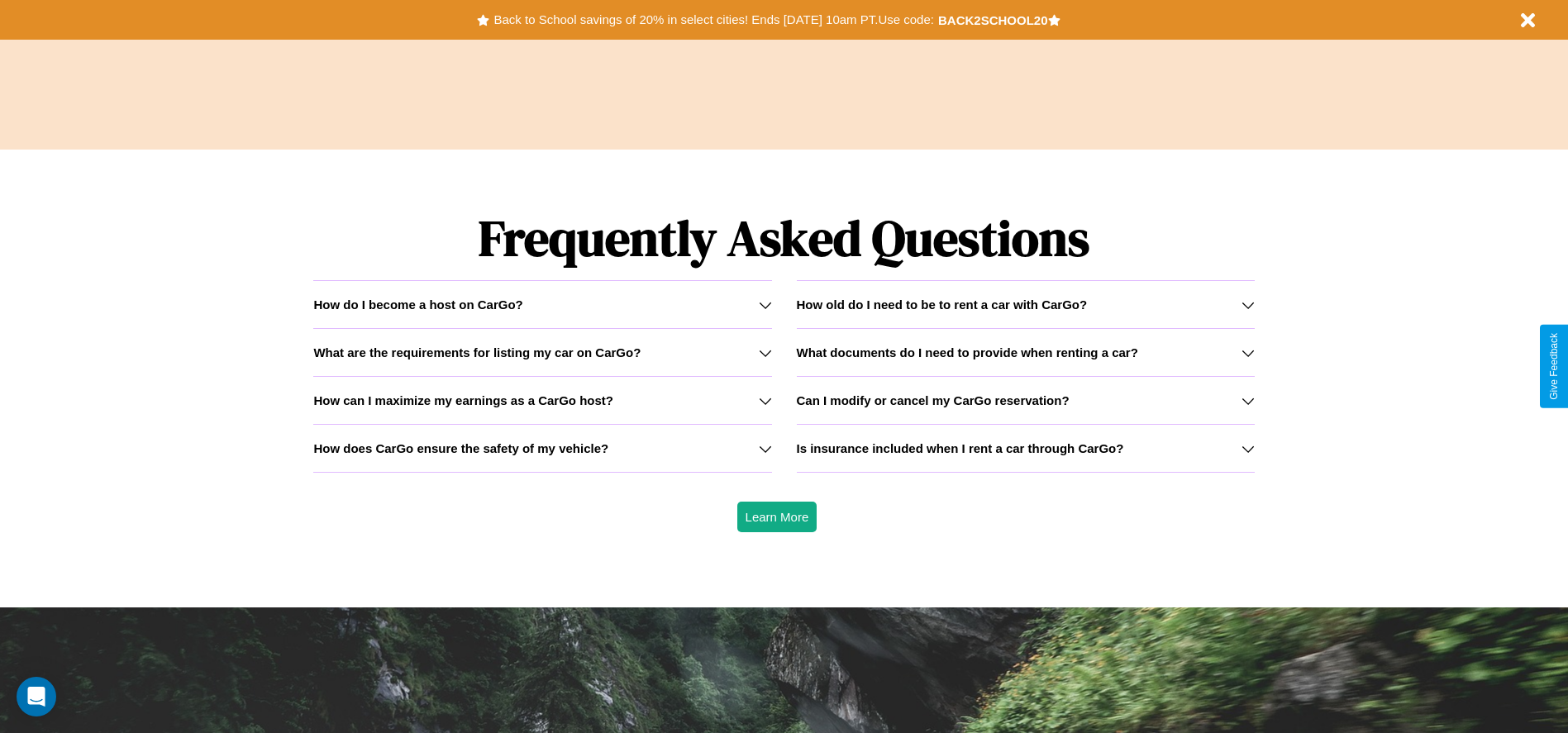
scroll to position [2372, 0]
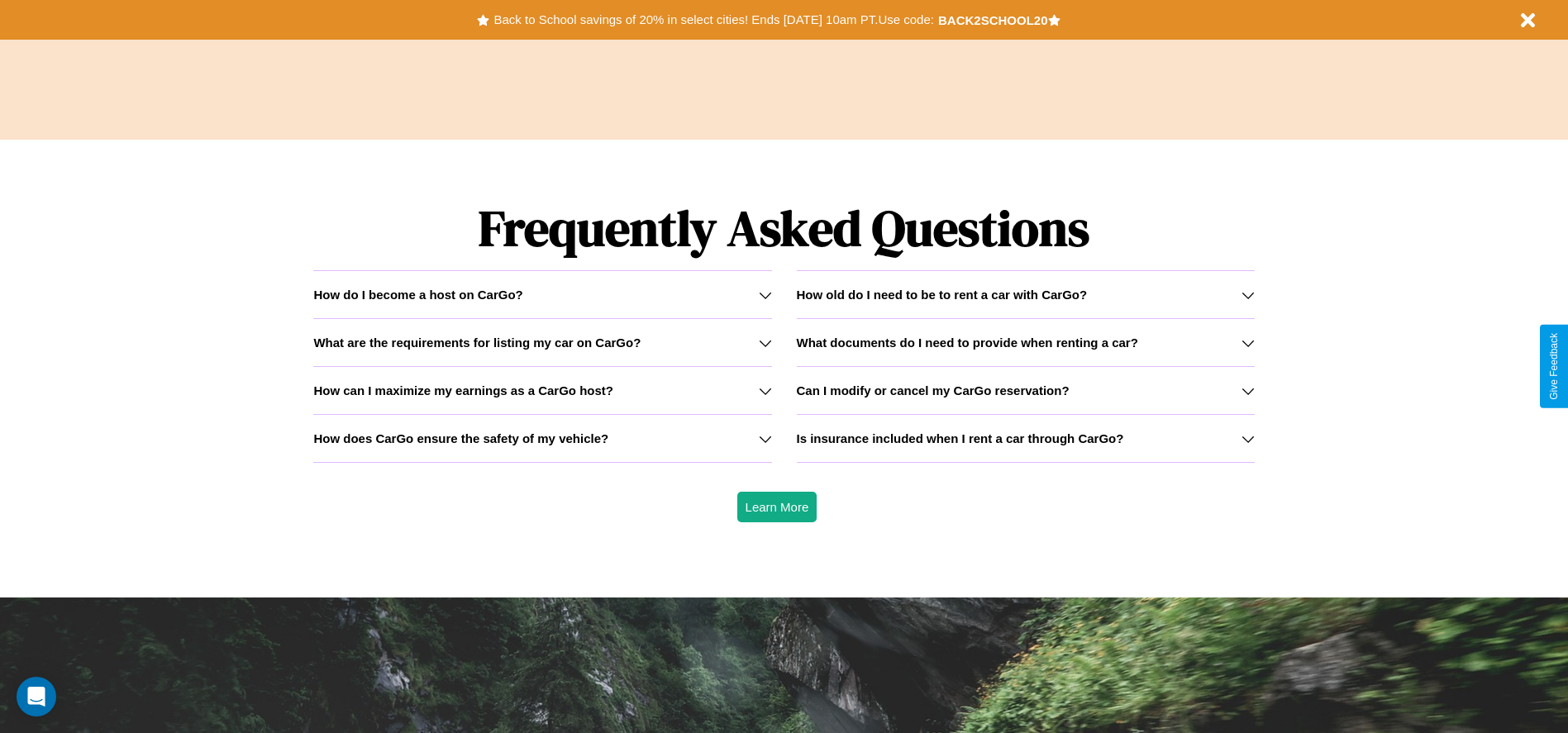
click at [1025, 390] on h3 "Can I modify or cancel my CarGo reservation?" at bounding box center [933, 390] width 272 height 14
click at [542, 438] on h3 "How does CarGo ensure the safety of my vehicle?" at bounding box center [460, 438] width 295 height 14
click at [1025, 294] on h3 "How old do I need to be to rent a car with CarGo?" at bounding box center [942, 294] width 291 height 14
click at [542, 342] on h3 "What are the requirements for listing my car on CarGo?" at bounding box center [476, 342] width 327 height 14
click at [1025, 294] on h3 "How old do I need to be to rent a car with CarGo?" at bounding box center [942, 294] width 291 height 14
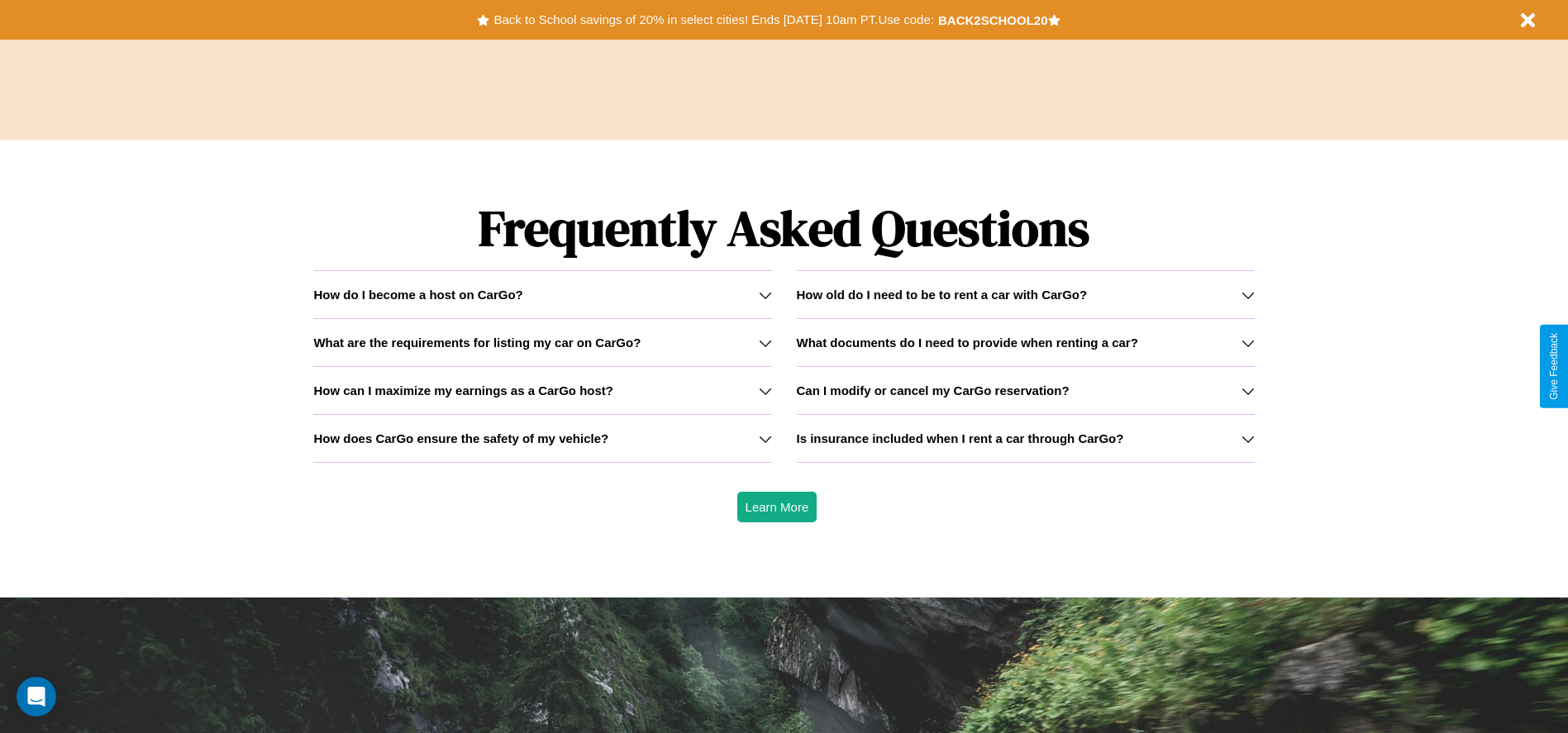
click at [1247, 294] on icon at bounding box center [1248, 295] width 13 height 13
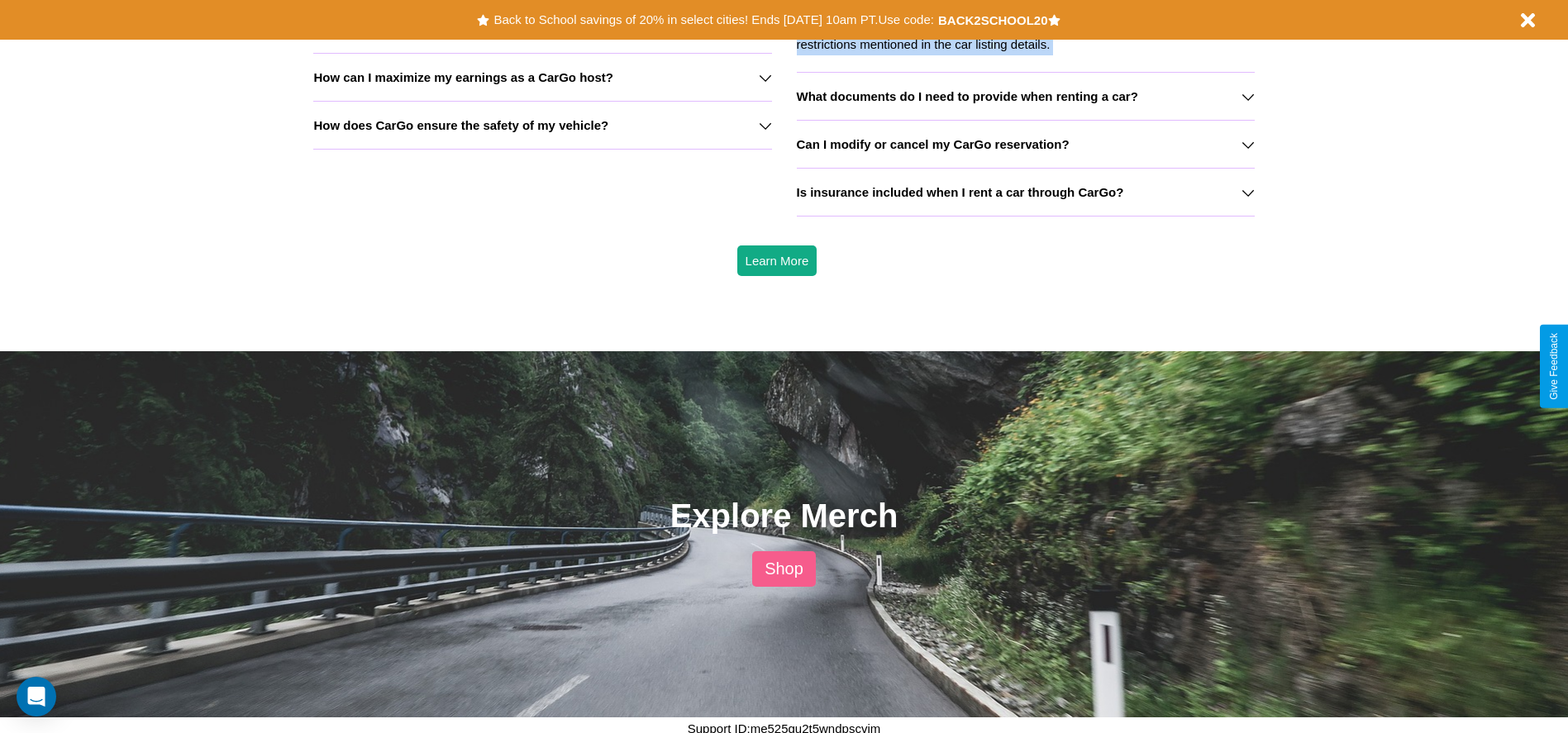
scroll to position [1958, 0]
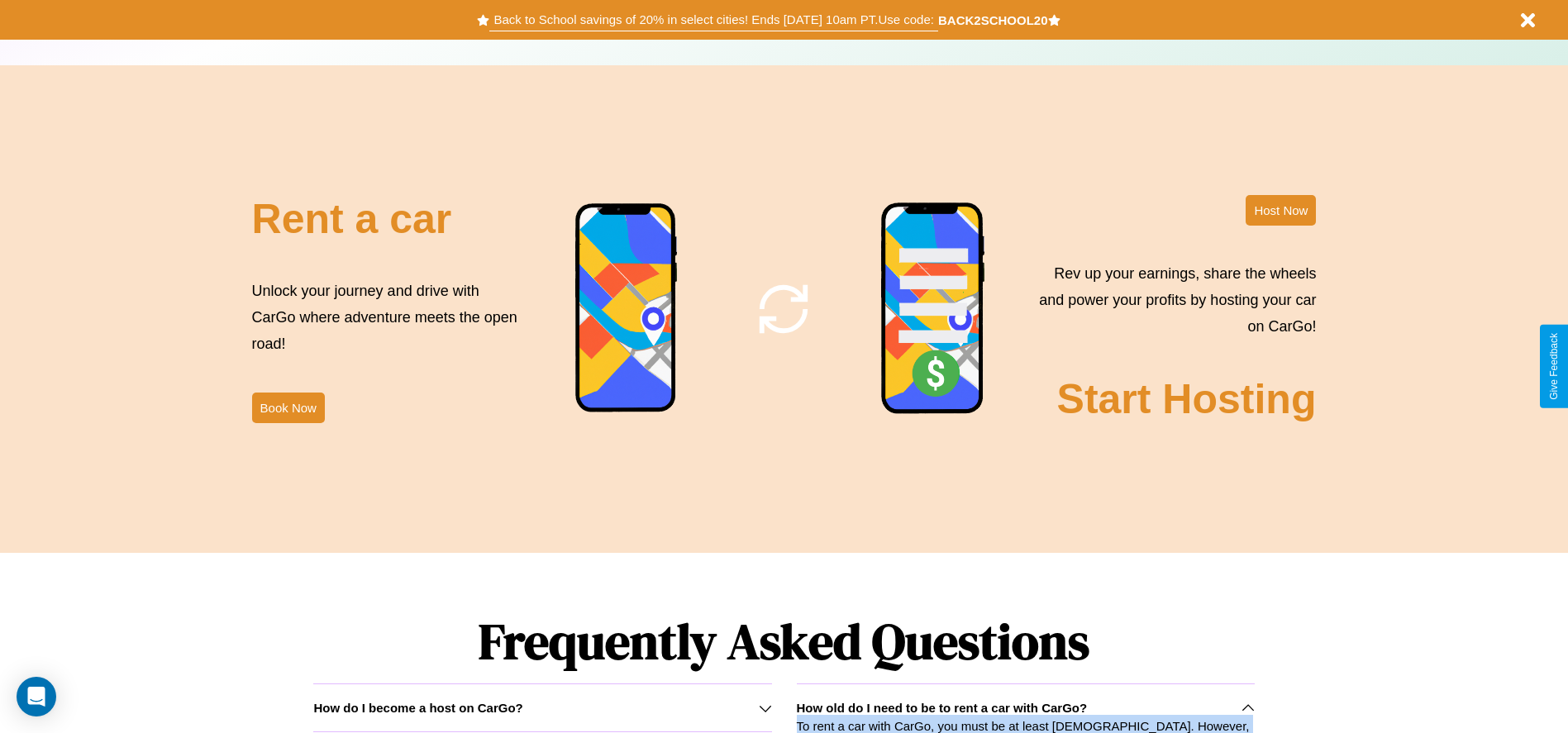
click at [713, 20] on button "Back to School savings of 20% in select cities! Ends [DATE] 10am PT. Use code:" at bounding box center [713, 20] width 448 height 23
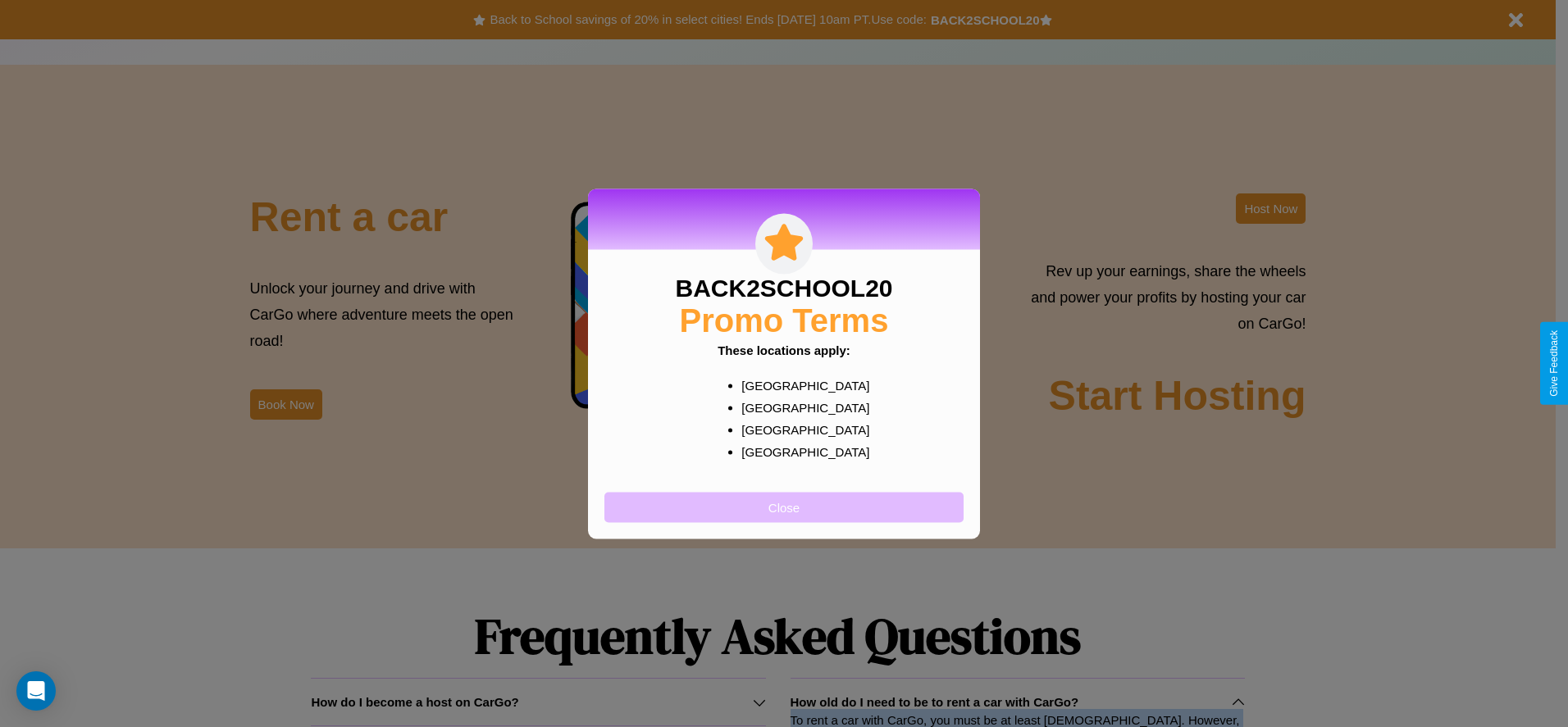
click at [784, 507] on button "Close" at bounding box center [783, 507] width 359 height 31
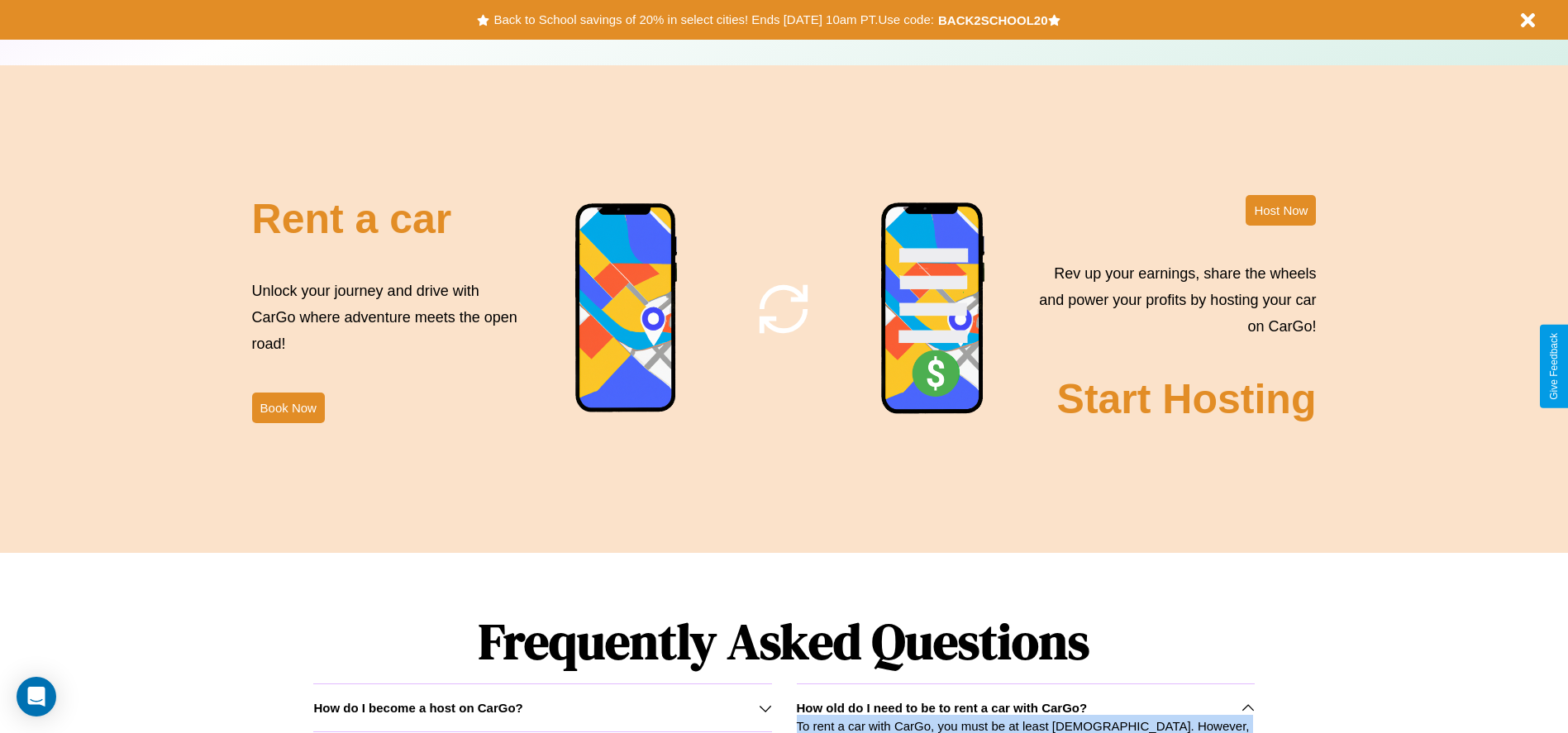
scroll to position [2000, 0]
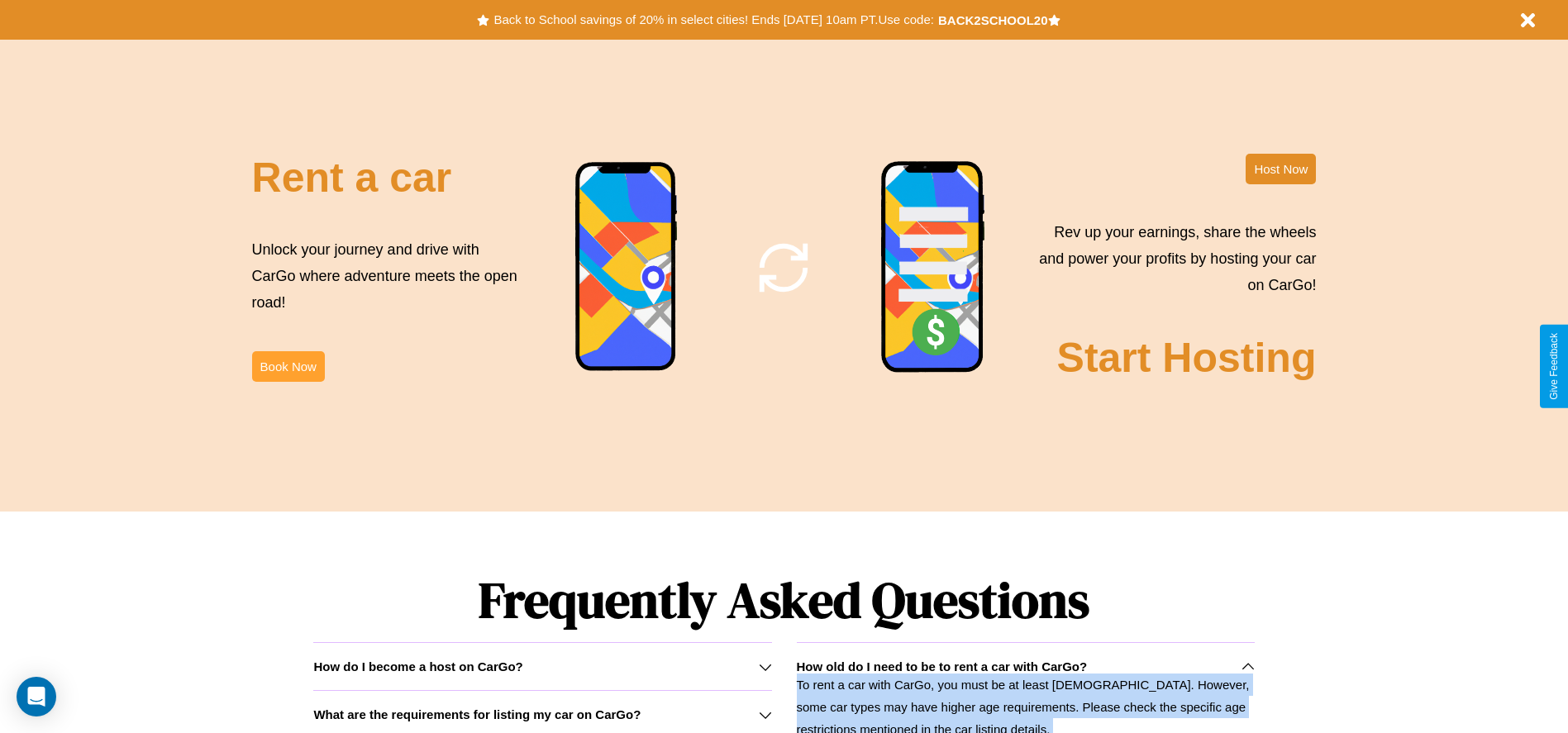
click at [287, 366] on button "Book Now" at bounding box center [287, 366] width 72 height 31
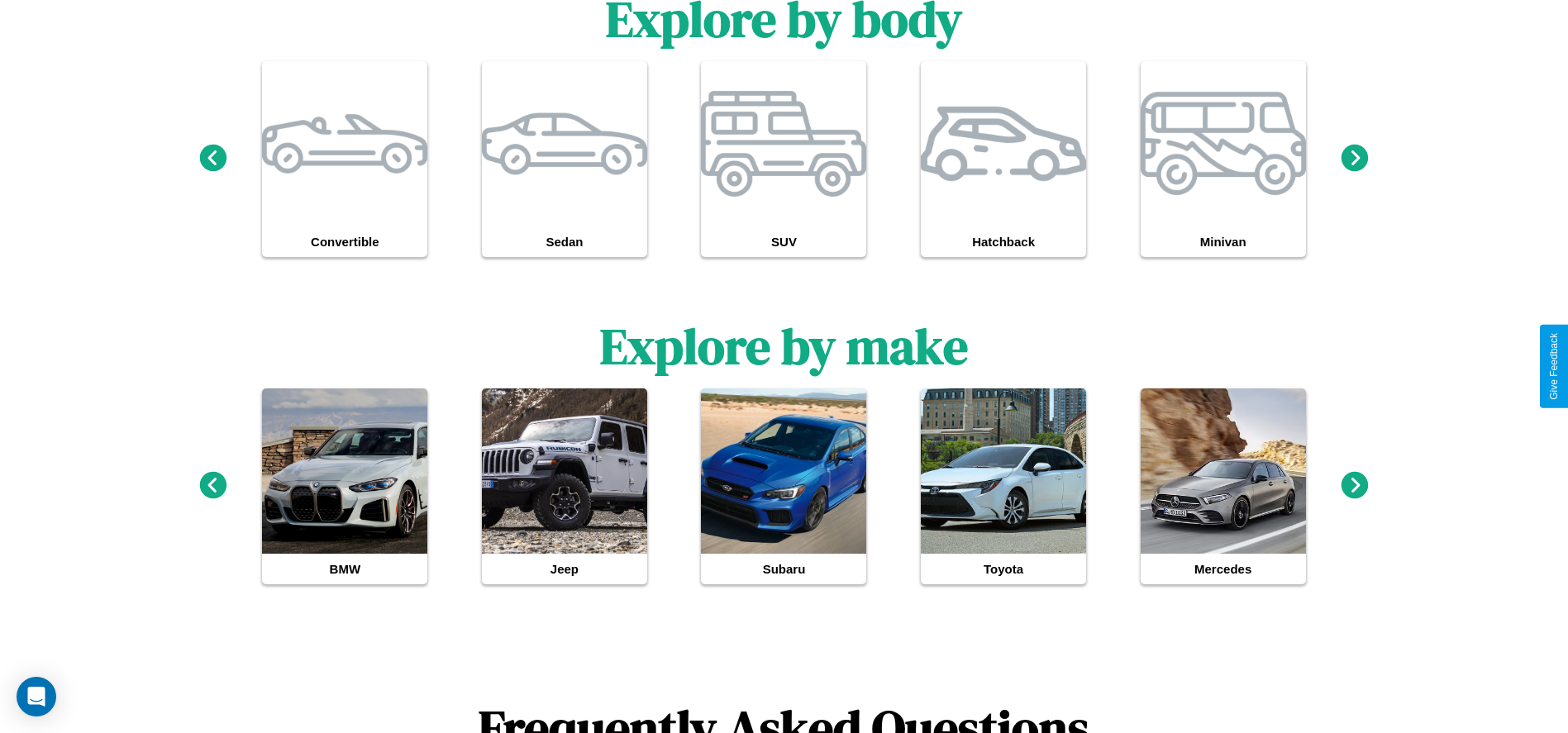
scroll to position [2, 0]
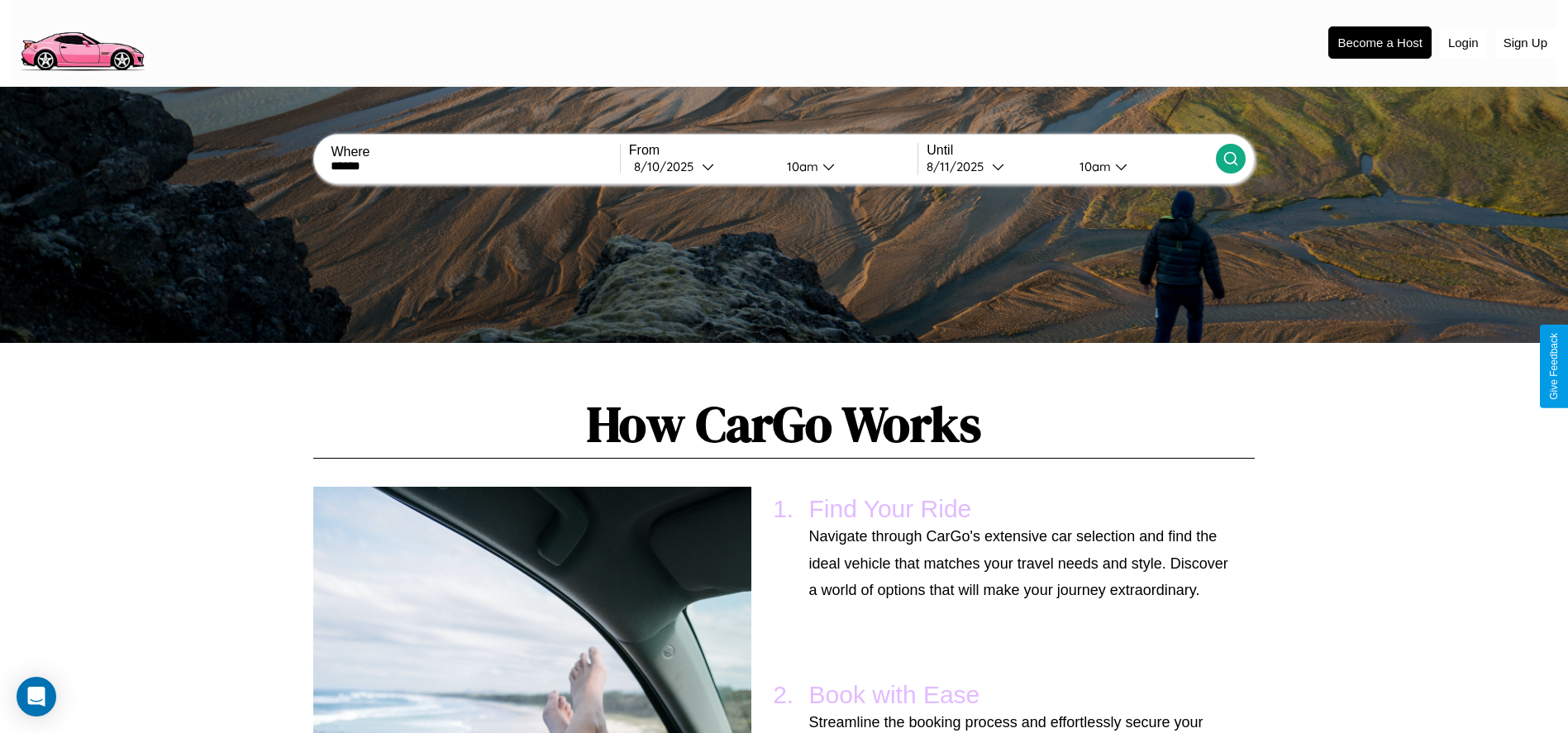
type input "******"
click at [1230, 159] on icon at bounding box center [1231, 159] width 17 height 17
